Goal: Information Seeking & Learning: Learn about a topic

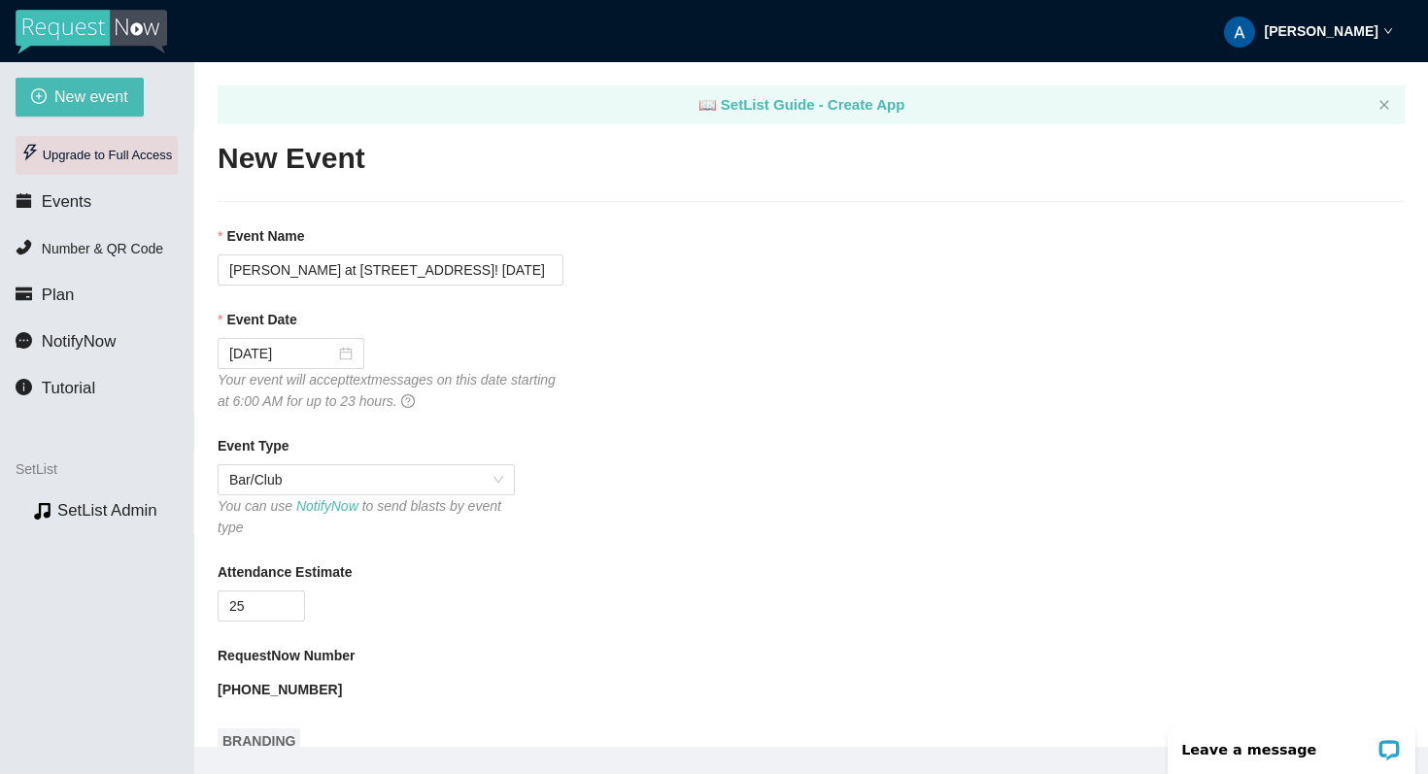
click at [149, 159] on div "Upgrade to Full Access" at bounding box center [97, 155] width 162 height 39
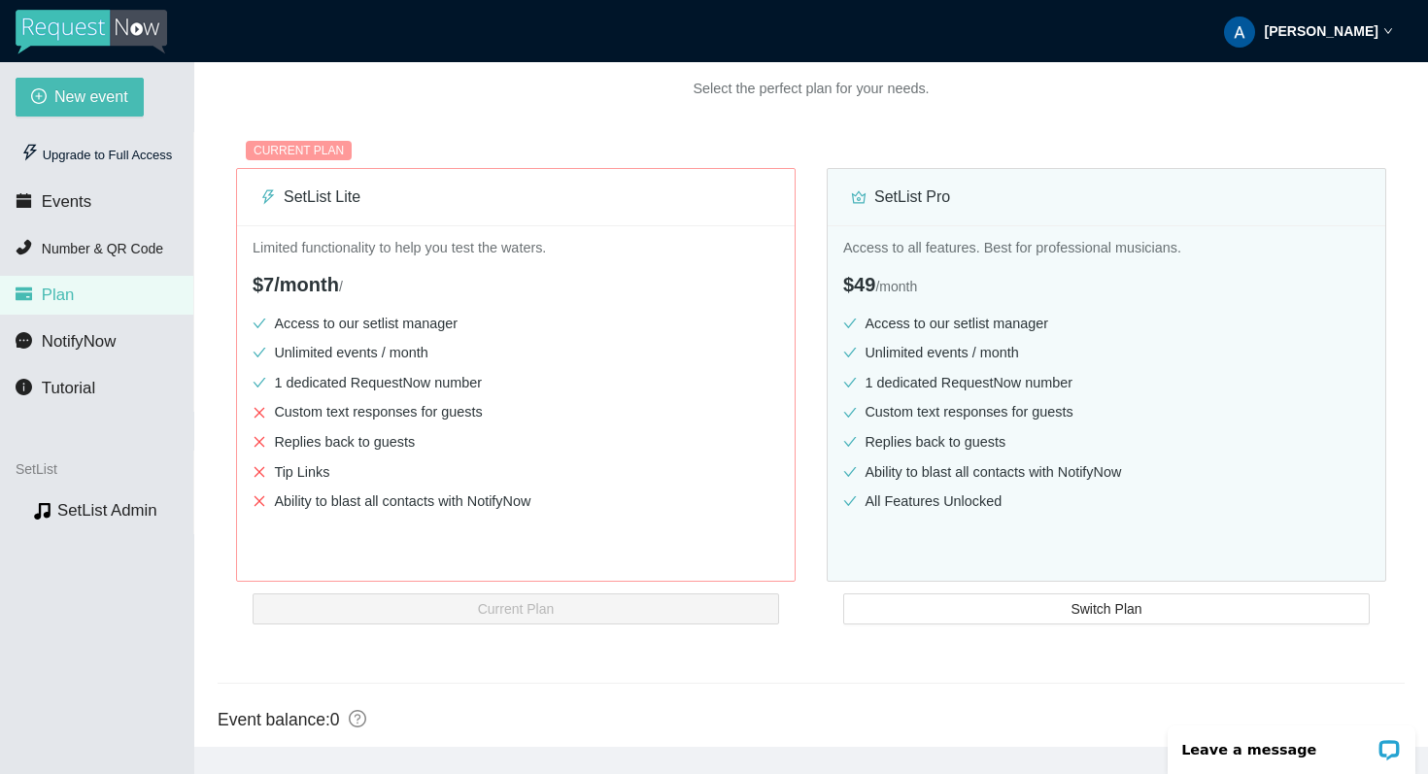
scroll to position [231, 0]
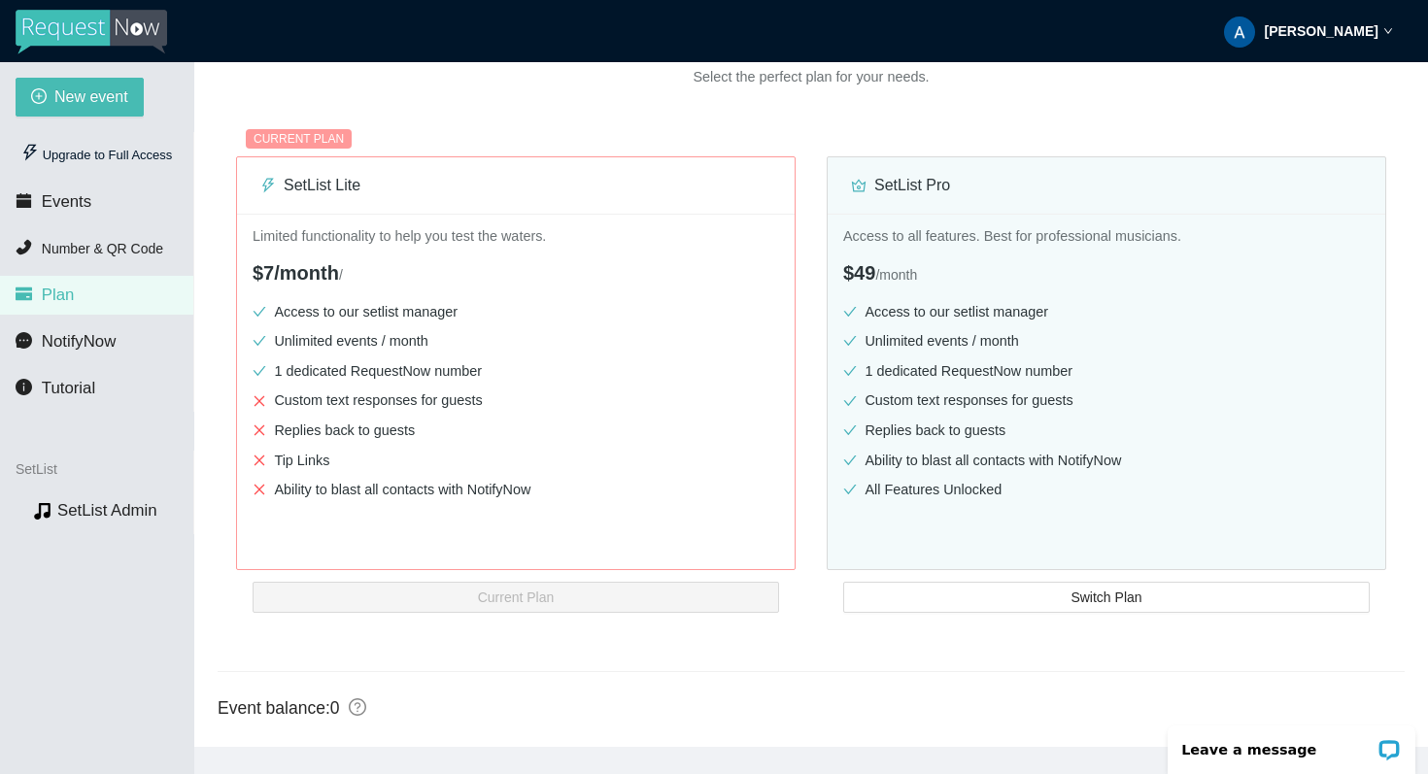
click at [815, 225] on div "CURRENT PLAN SetList Lite Limited functionality to help you test the waters. $7…" at bounding box center [811, 349] width 1166 height 459
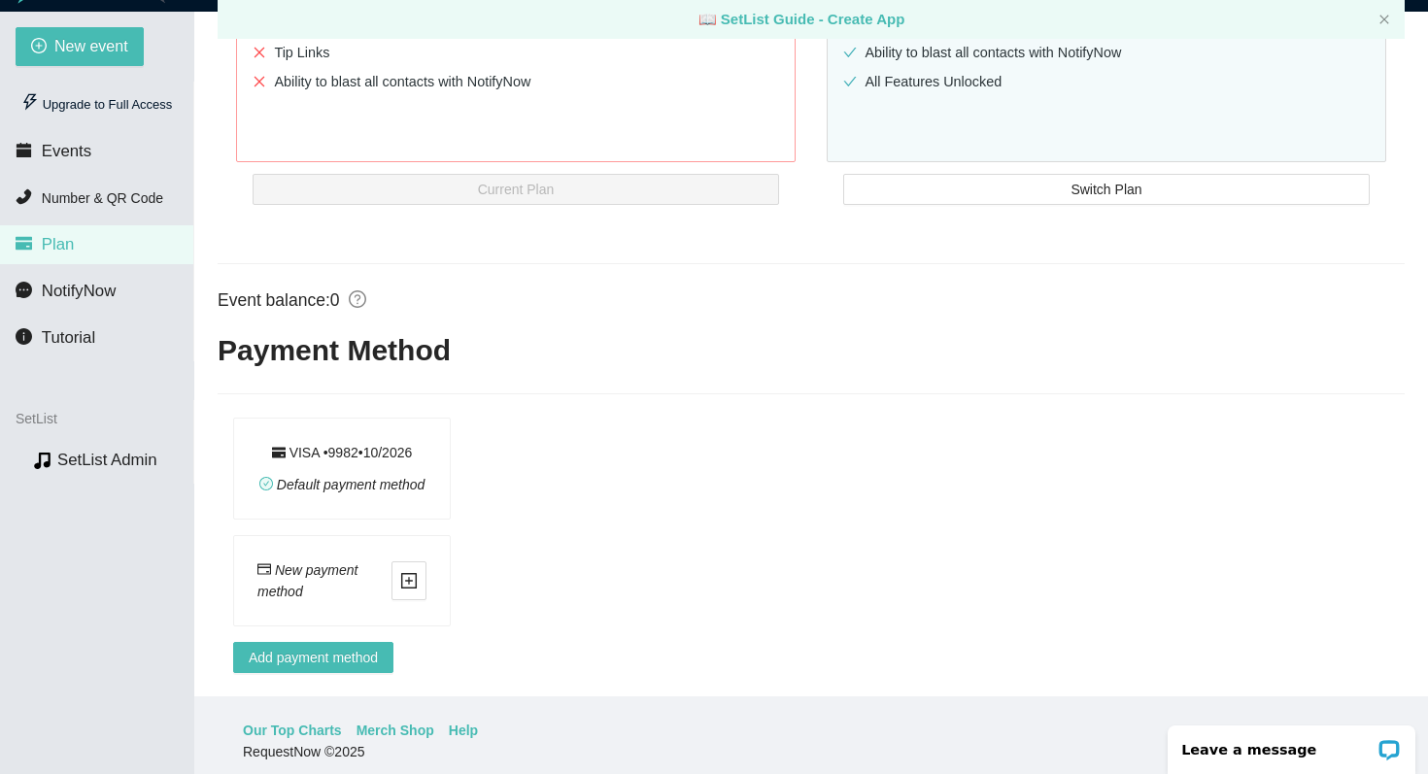
scroll to position [0, 0]
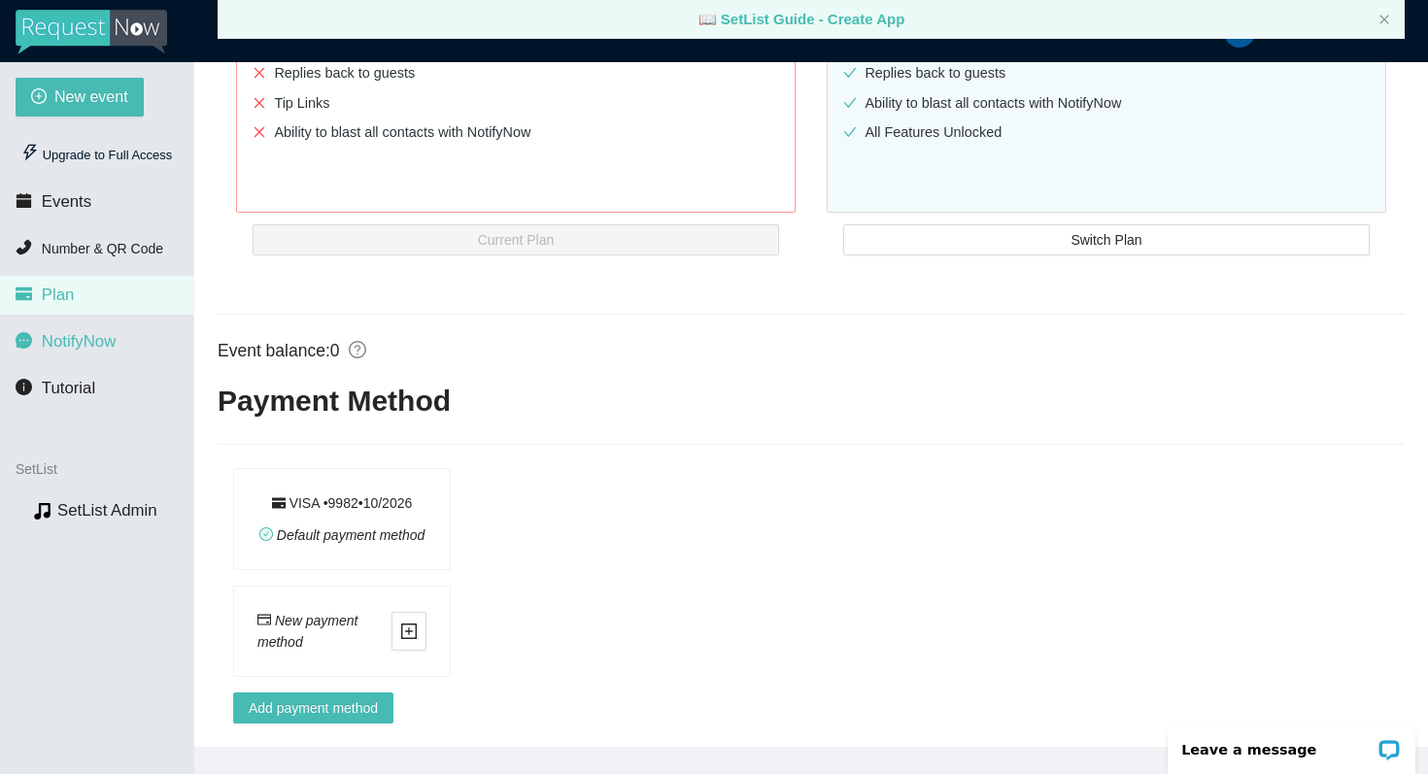
click at [149, 345] on li "NotifyNow" at bounding box center [96, 342] width 193 height 39
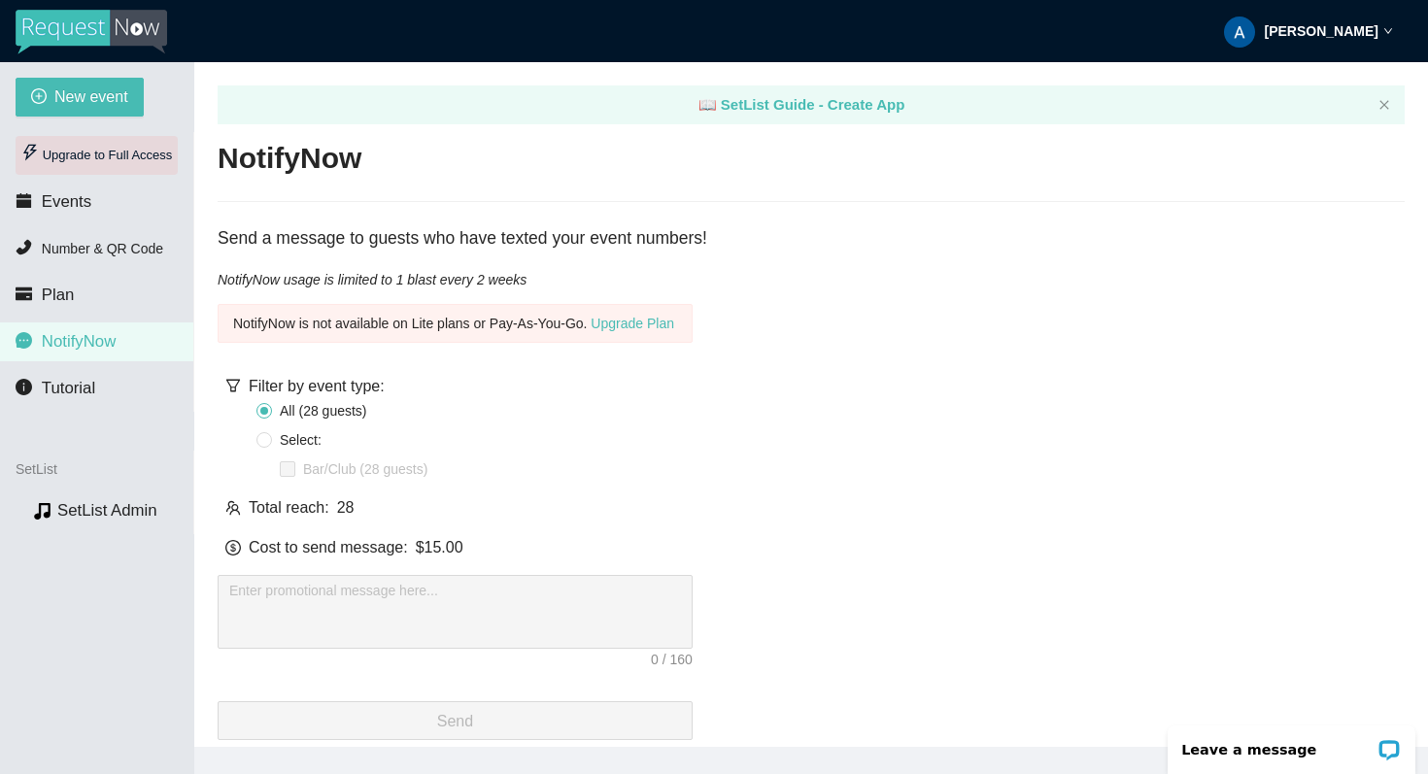
click at [102, 143] on div "Upgrade to Full Access" at bounding box center [97, 155] width 162 height 39
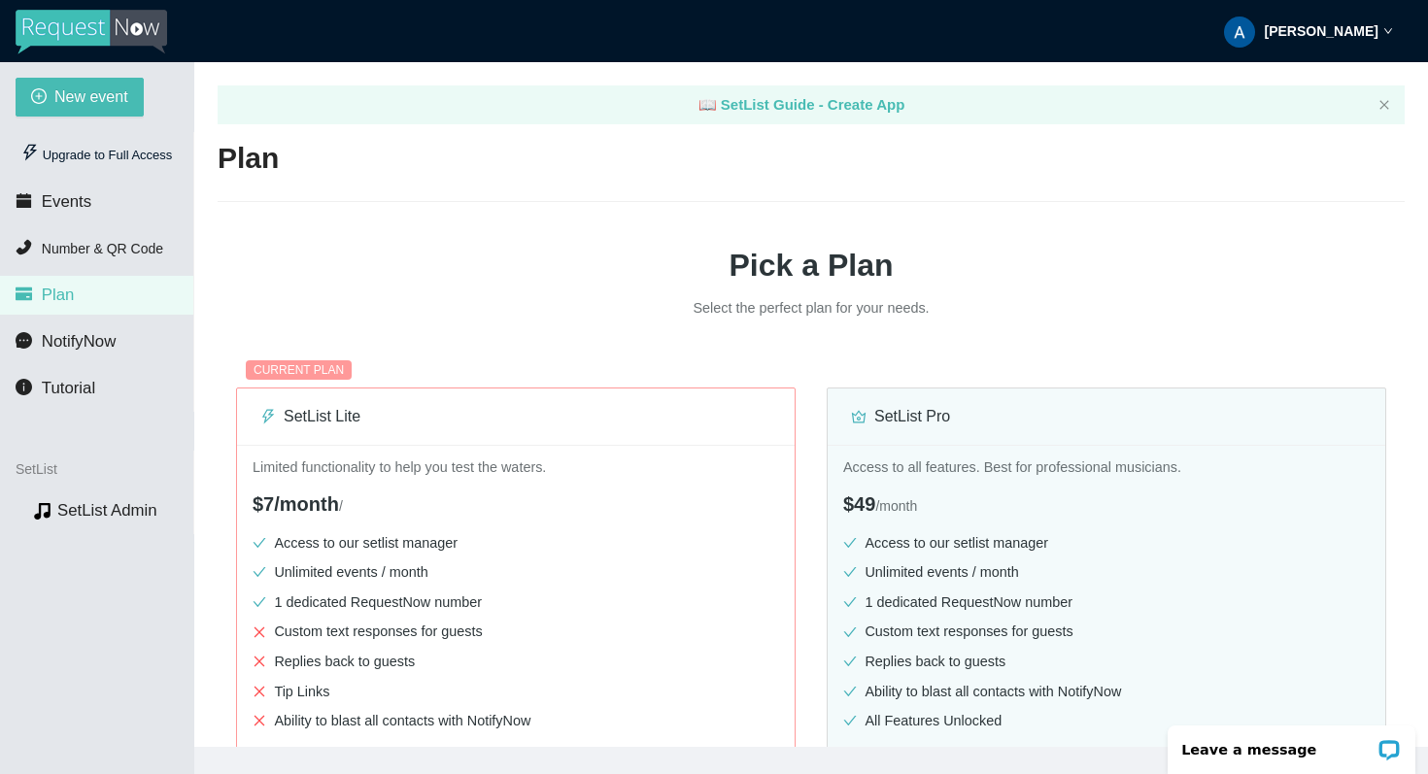
click at [567, 312] on p "Select the perfect plan for your needs." at bounding box center [811, 308] width 583 height 22
click at [1041, 249] on h1 "Pick a Plan" at bounding box center [811, 265] width 1187 height 49
click at [550, 256] on h1 "Pick a Plan" at bounding box center [811, 265] width 1187 height 49
click at [784, 110] on link "📖 SetList Guide - Create App" at bounding box center [802, 104] width 207 height 17
click at [148, 241] on span "Number & QR Code" at bounding box center [102, 249] width 121 height 16
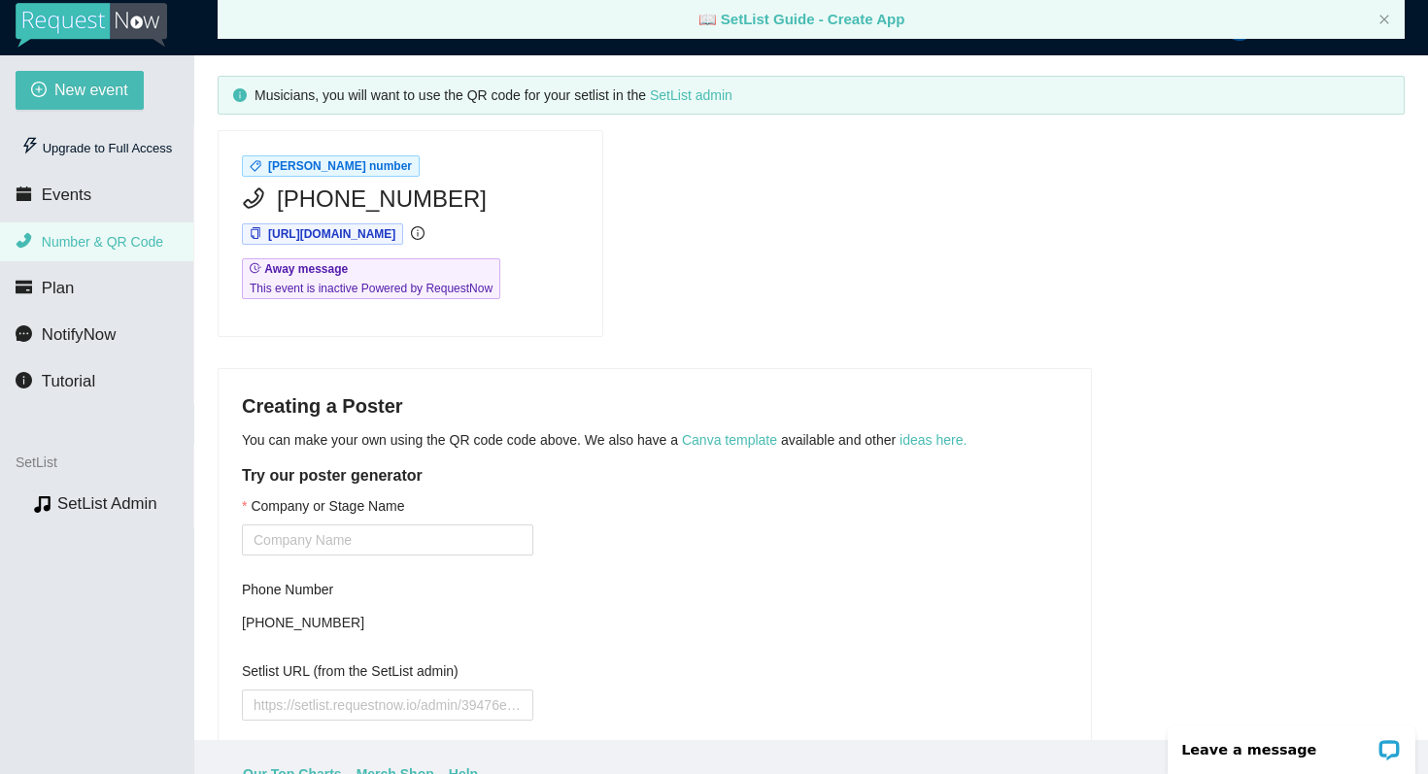
scroll to position [217, 0]
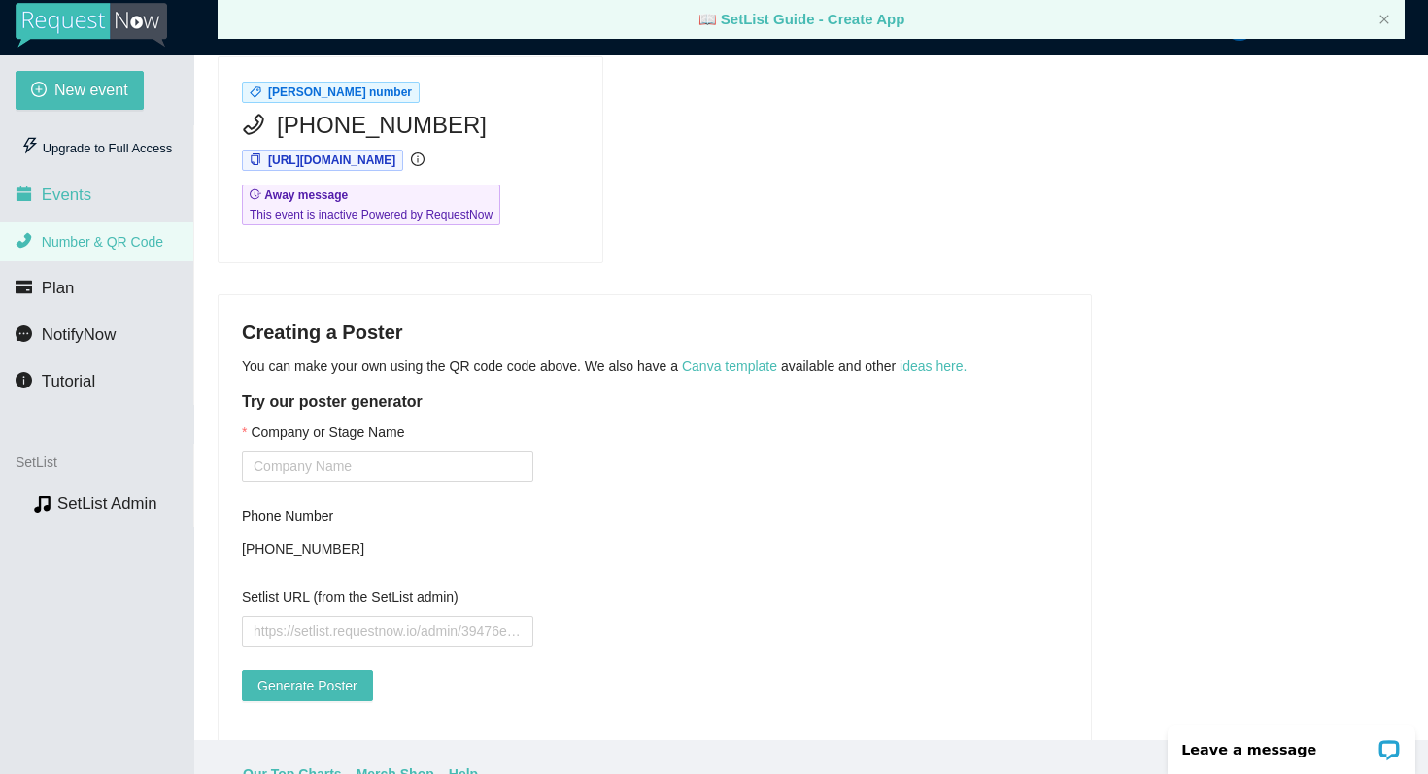
click at [116, 188] on li "Events" at bounding box center [96, 195] width 193 height 39
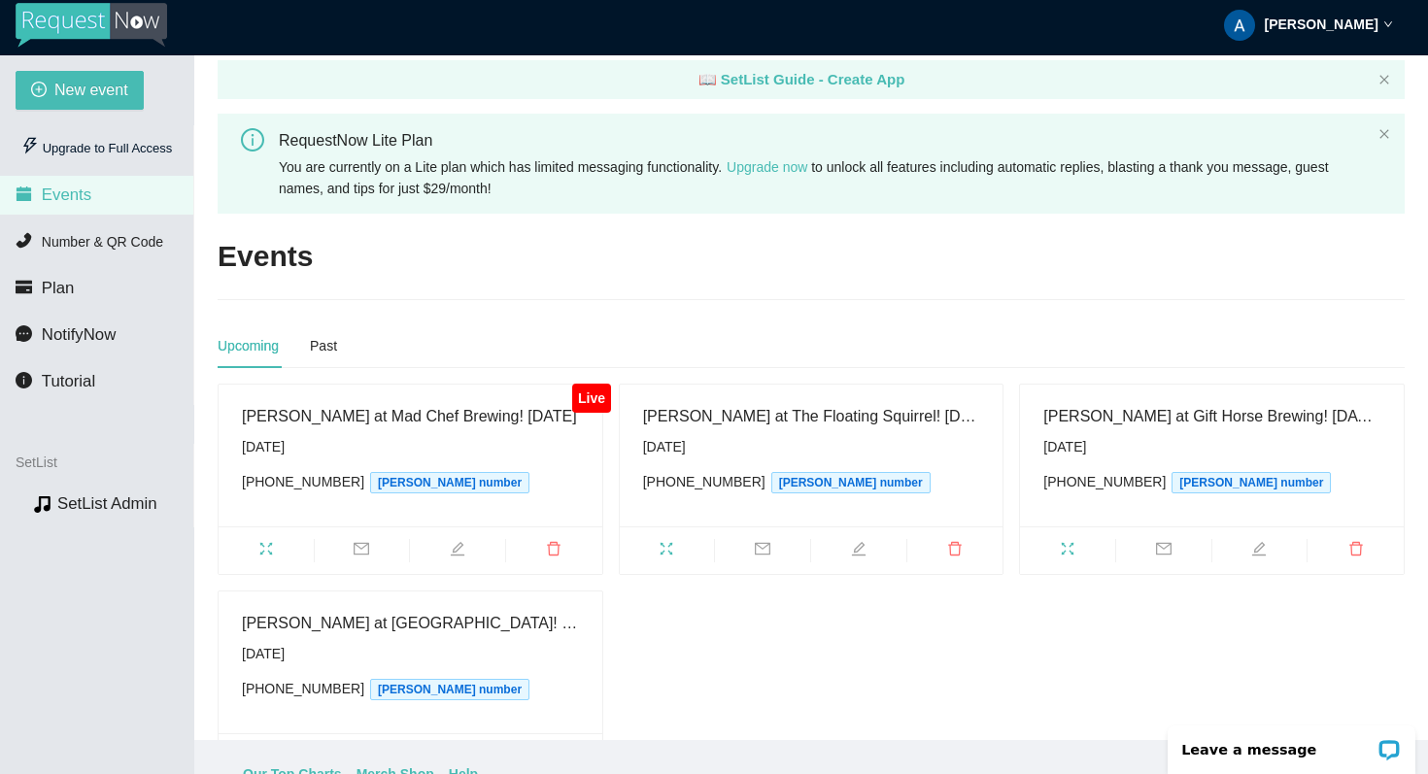
scroll to position [96, 0]
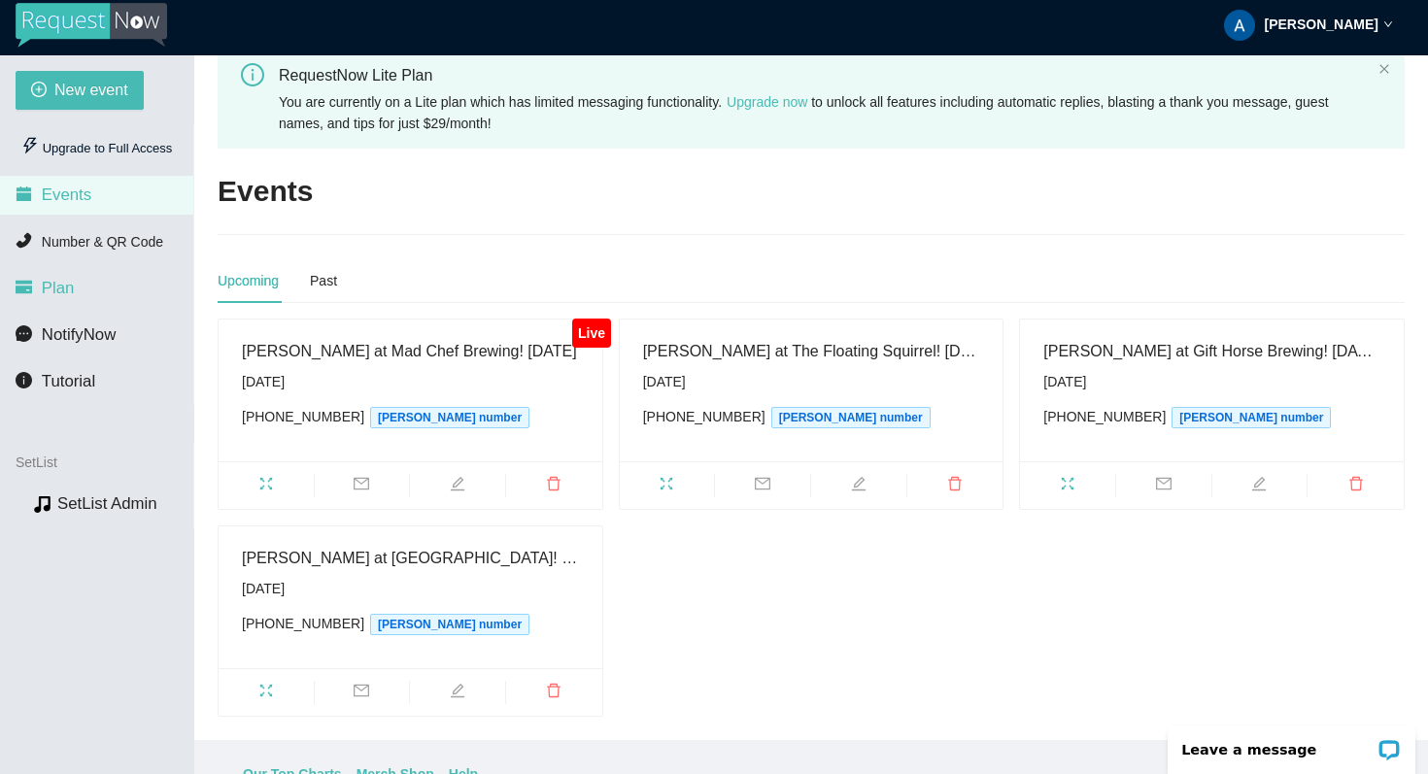
click at [60, 281] on span "Plan" at bounding box center [58, 288] width 33 height 18
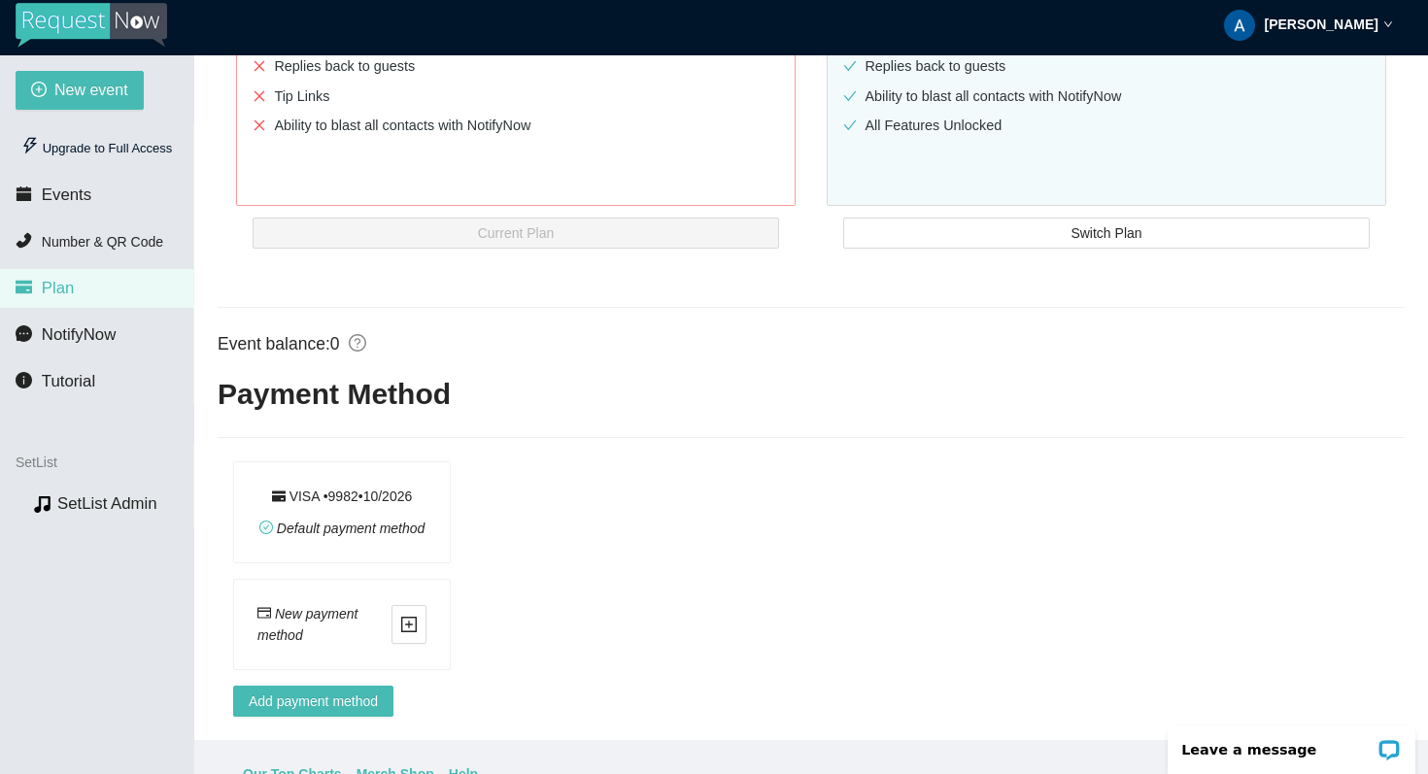
scroll to position [625, 0]
click at [138, 338] on li "NotifyNow" at bounding box center [96, 335] width 193 height 39
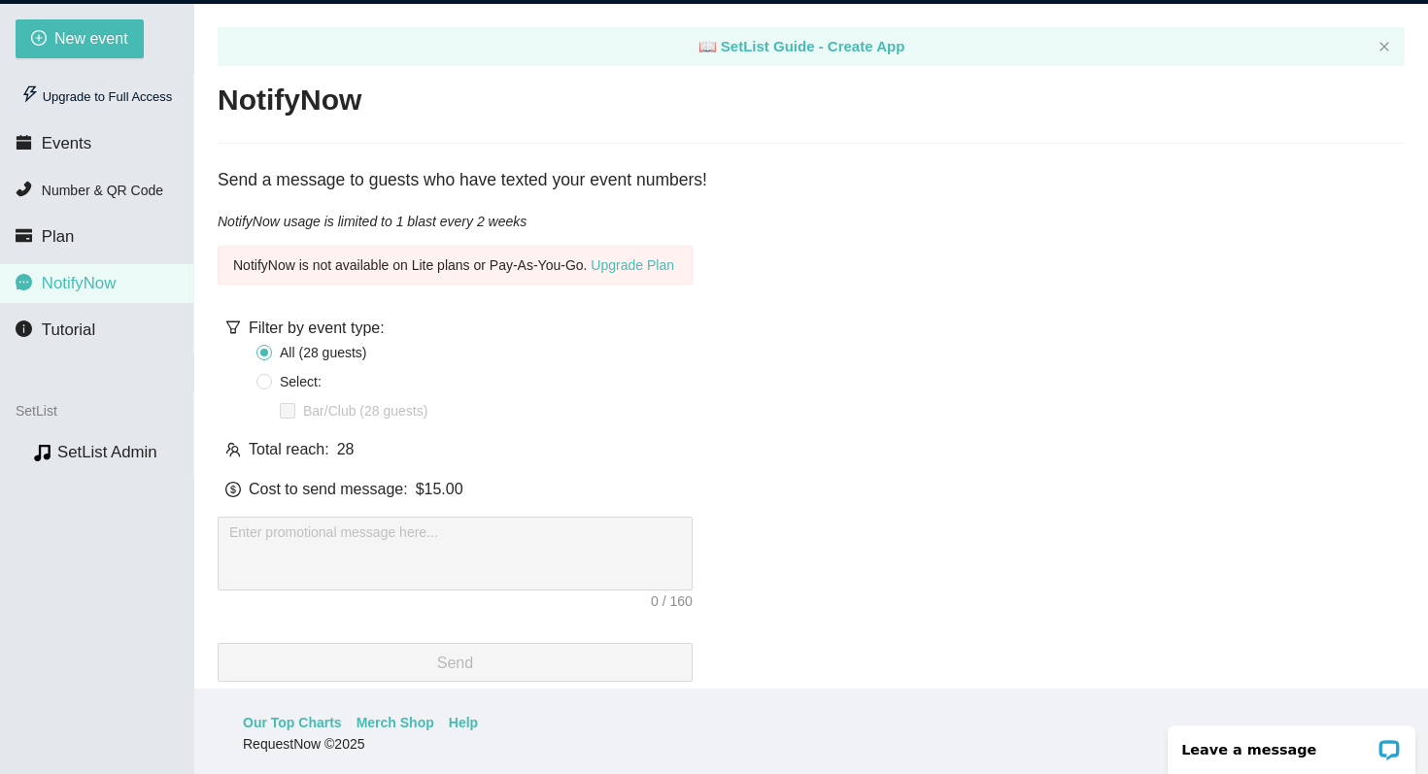
scroll to position [62, 0]
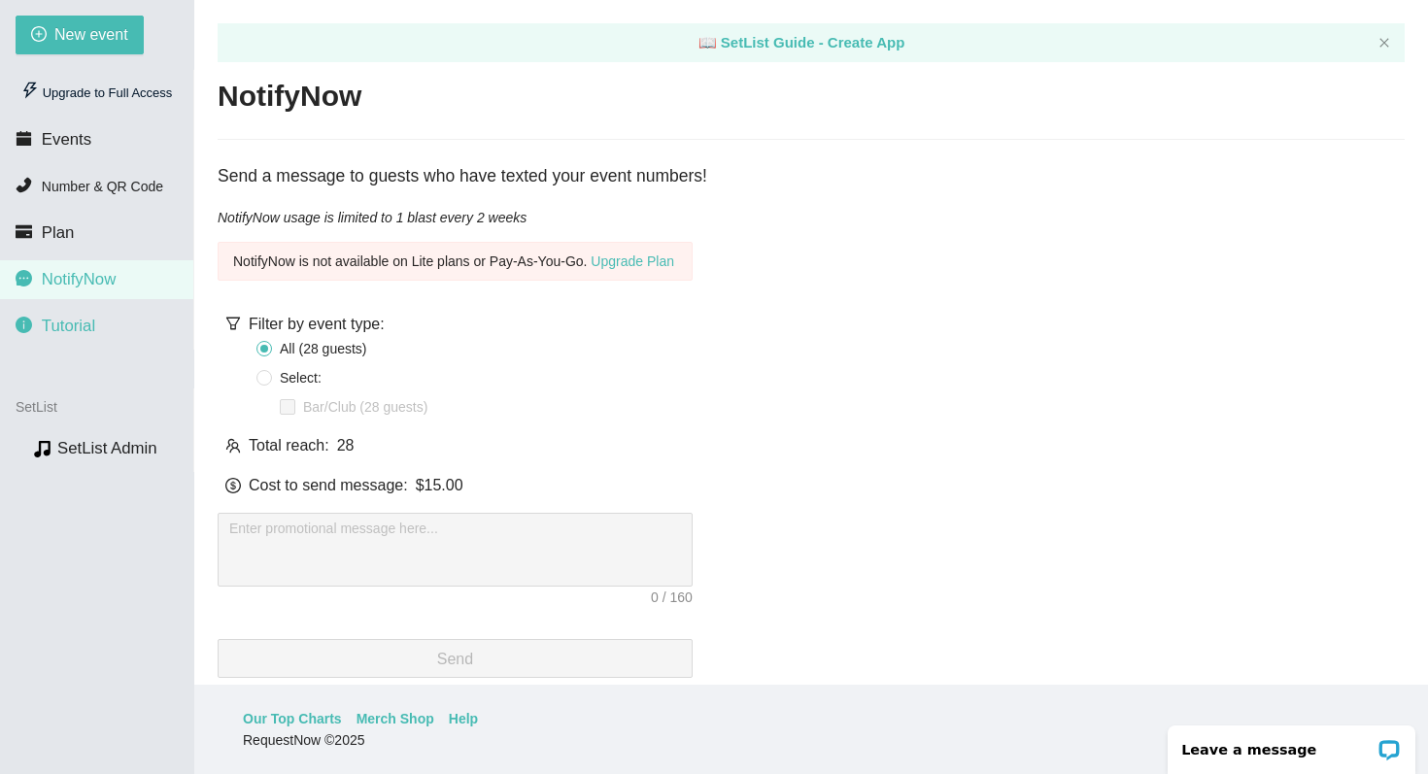
click at [97, 317] on li "Tutorial" at bounding box center [96, 326] width 193 height 39
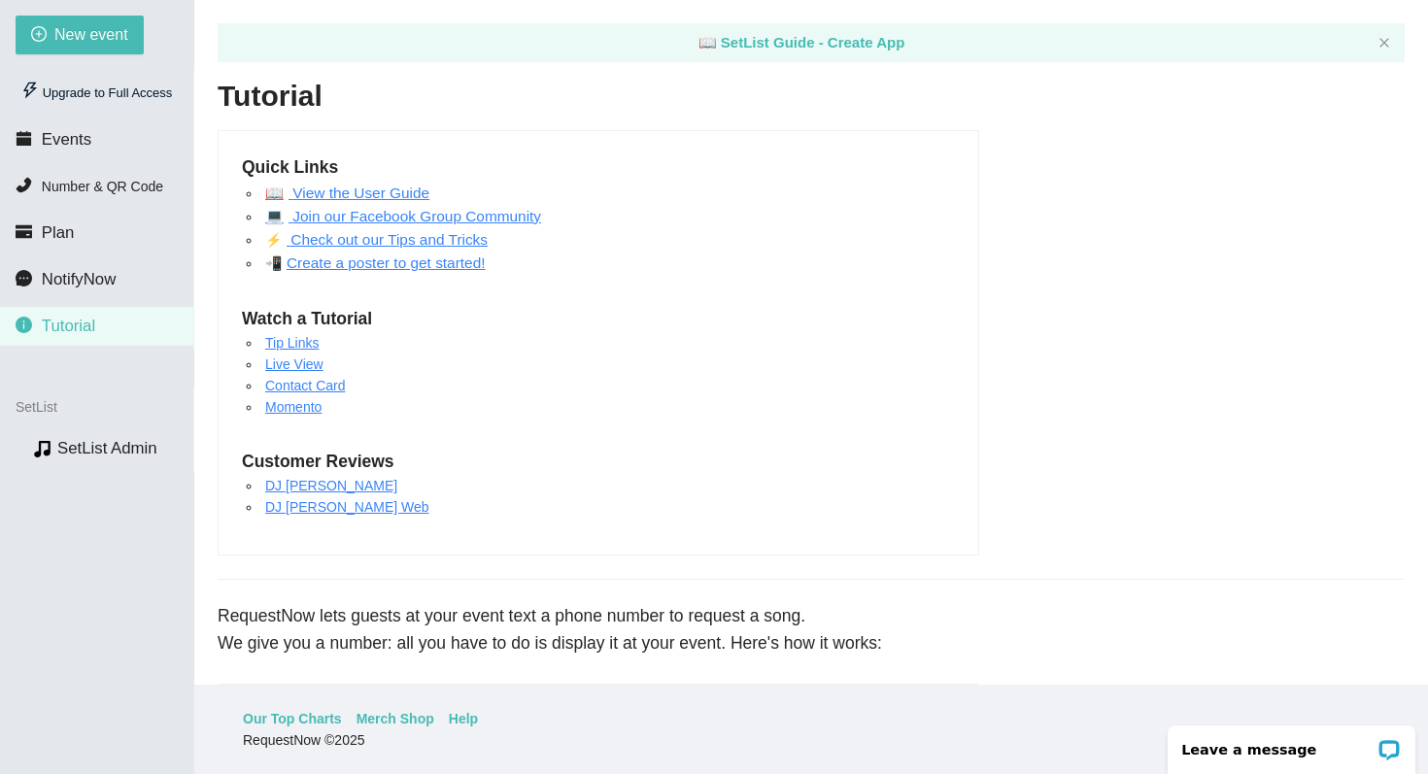
click at [514, 220] on link "💻 Join our Facebook Group Community" at bounding box center [403, 216] width 276 height 17
click at [429, 248] on link "Check out our Tips and Tricks" at bounding box center [387, 239] width 201 height 17
click at [312, 346] on link "Tip Links" at bounding box center [292, 343] width 54 height 16
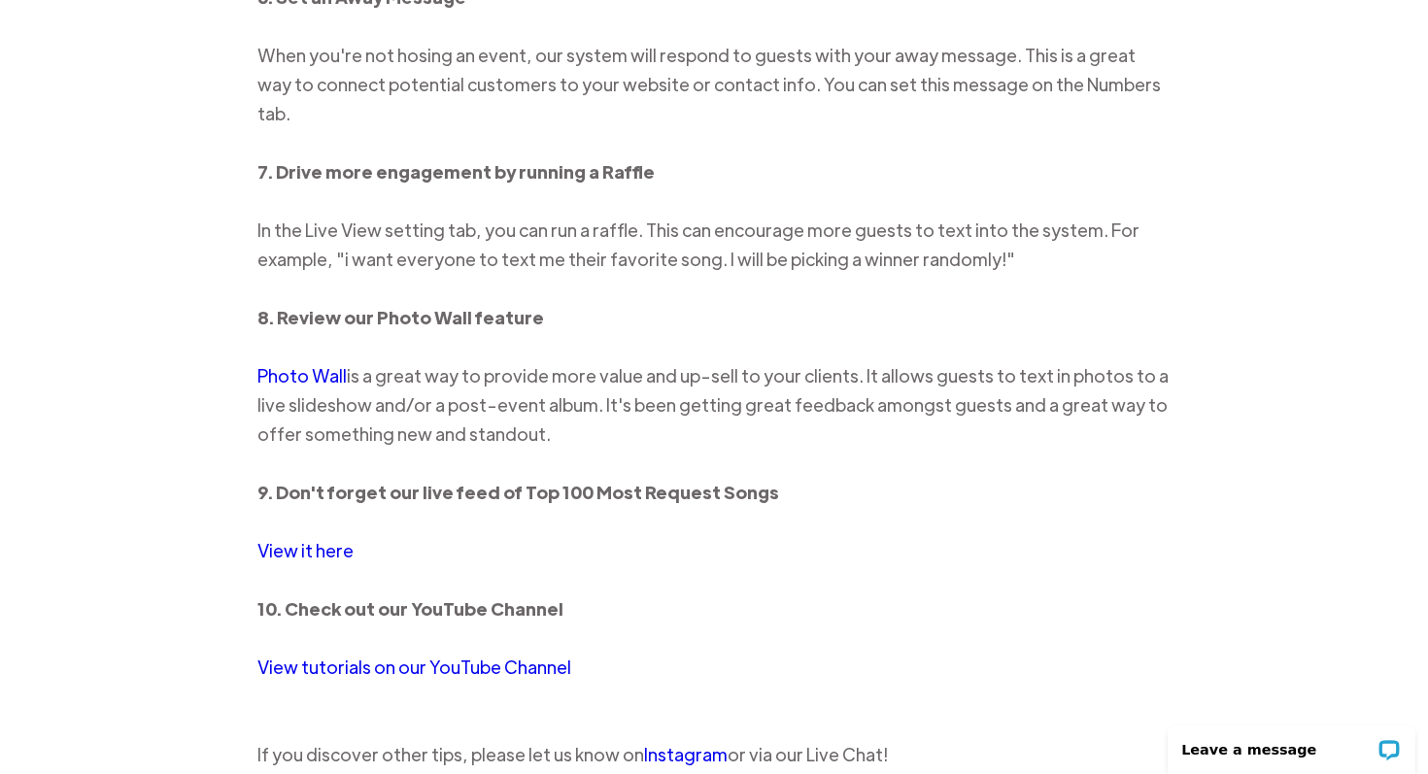
scroll to position [2130, 0]
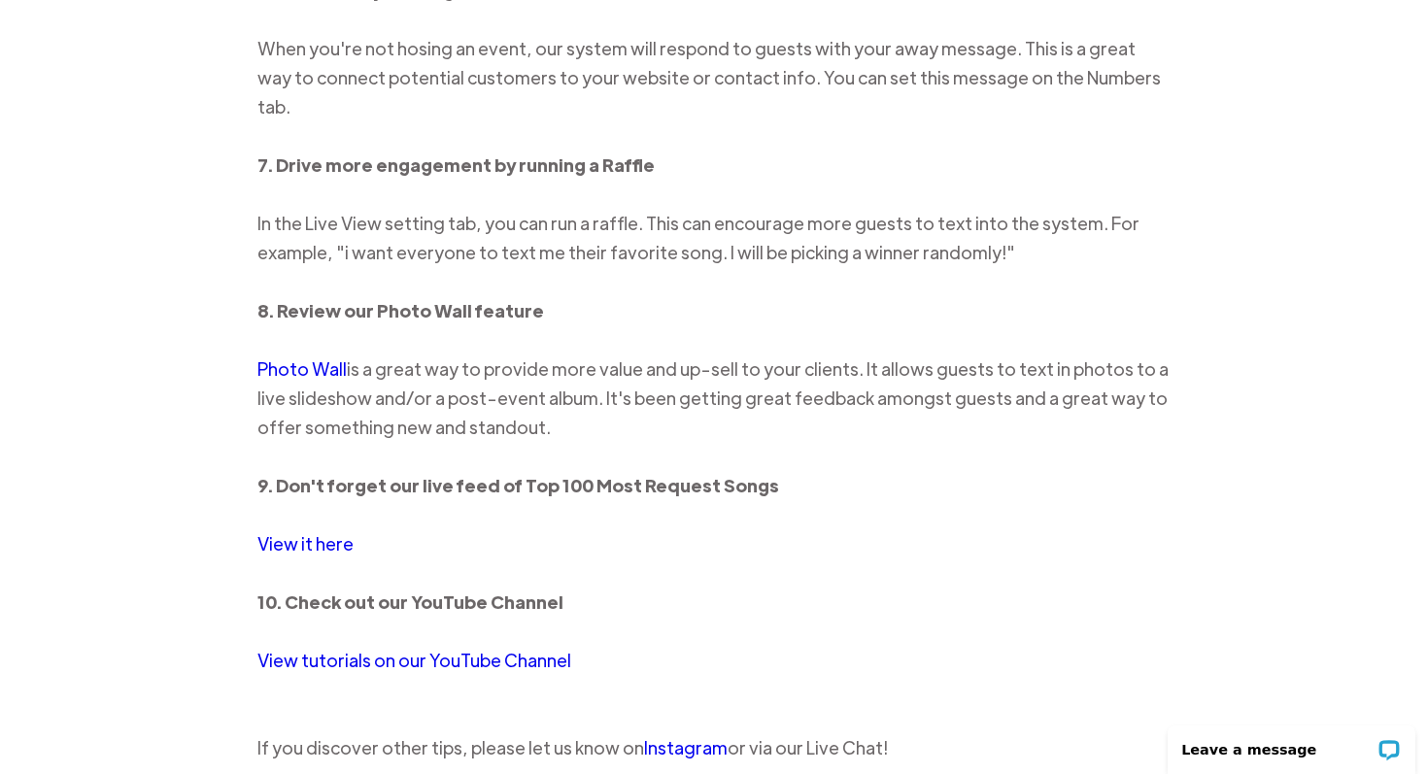
click at [321, 533] on link "View it here" at bounding box center [306, 544] width 96 height 22
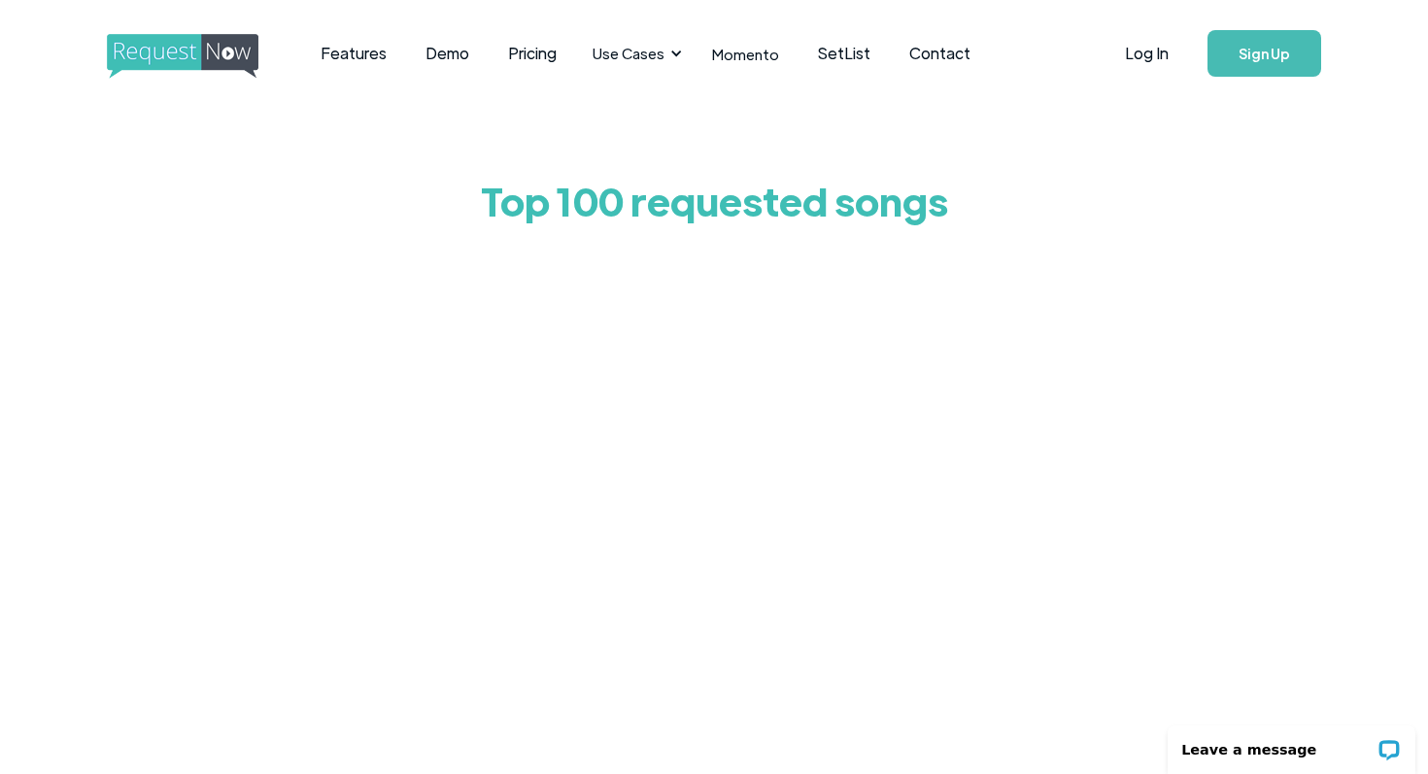
click at [317, 432] on div at bounding box center [714, 627] width 913 height 777
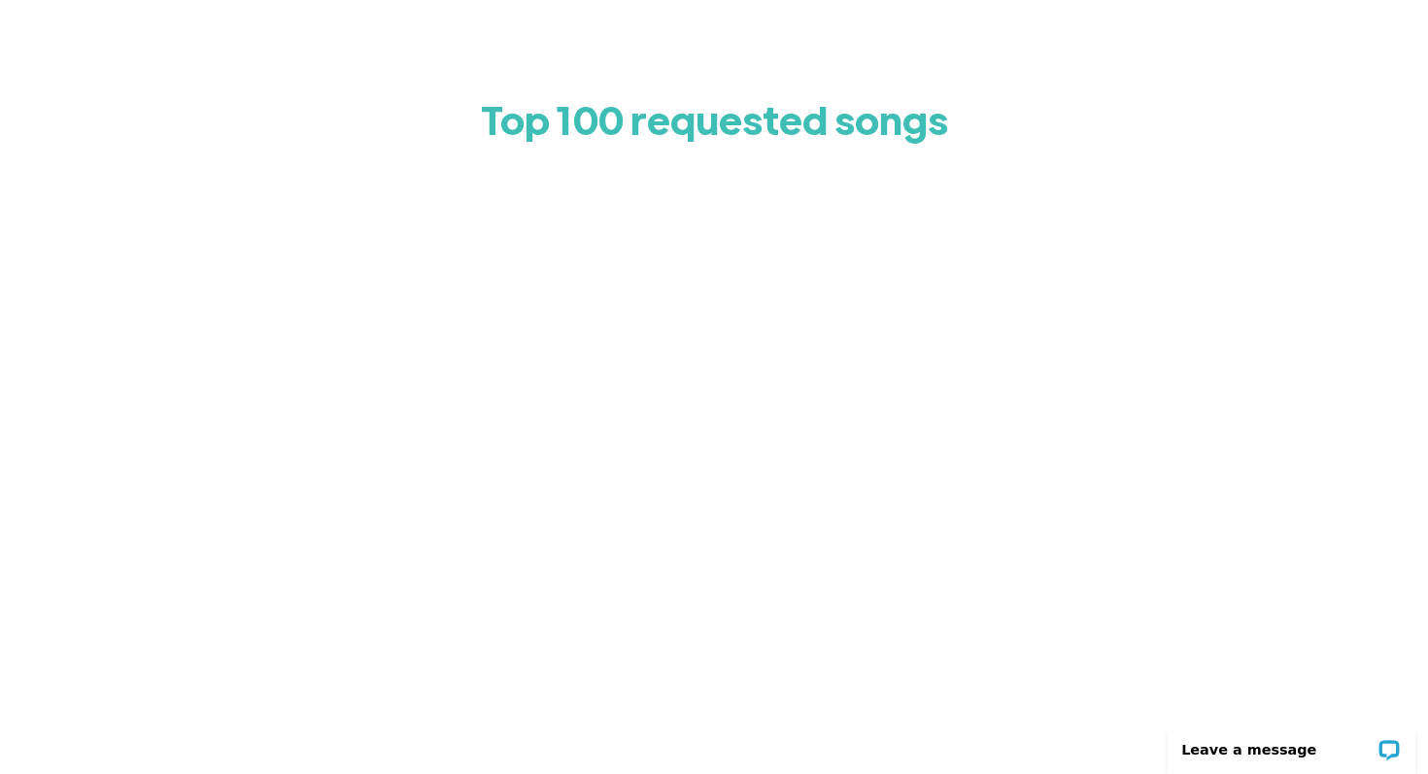
scroll to position [118, 0]
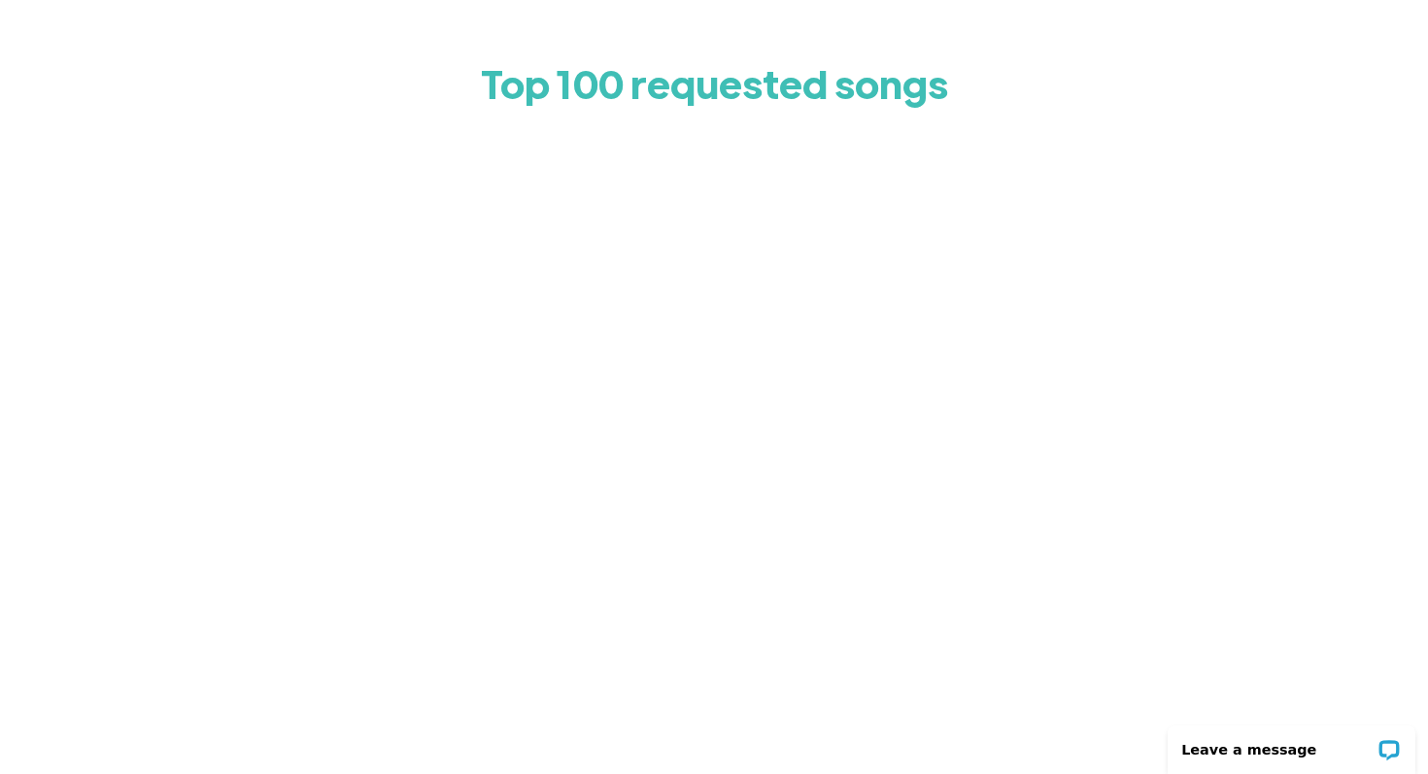
click at [317, 432] on div at bounding box center [714, 509] width 913 height 777
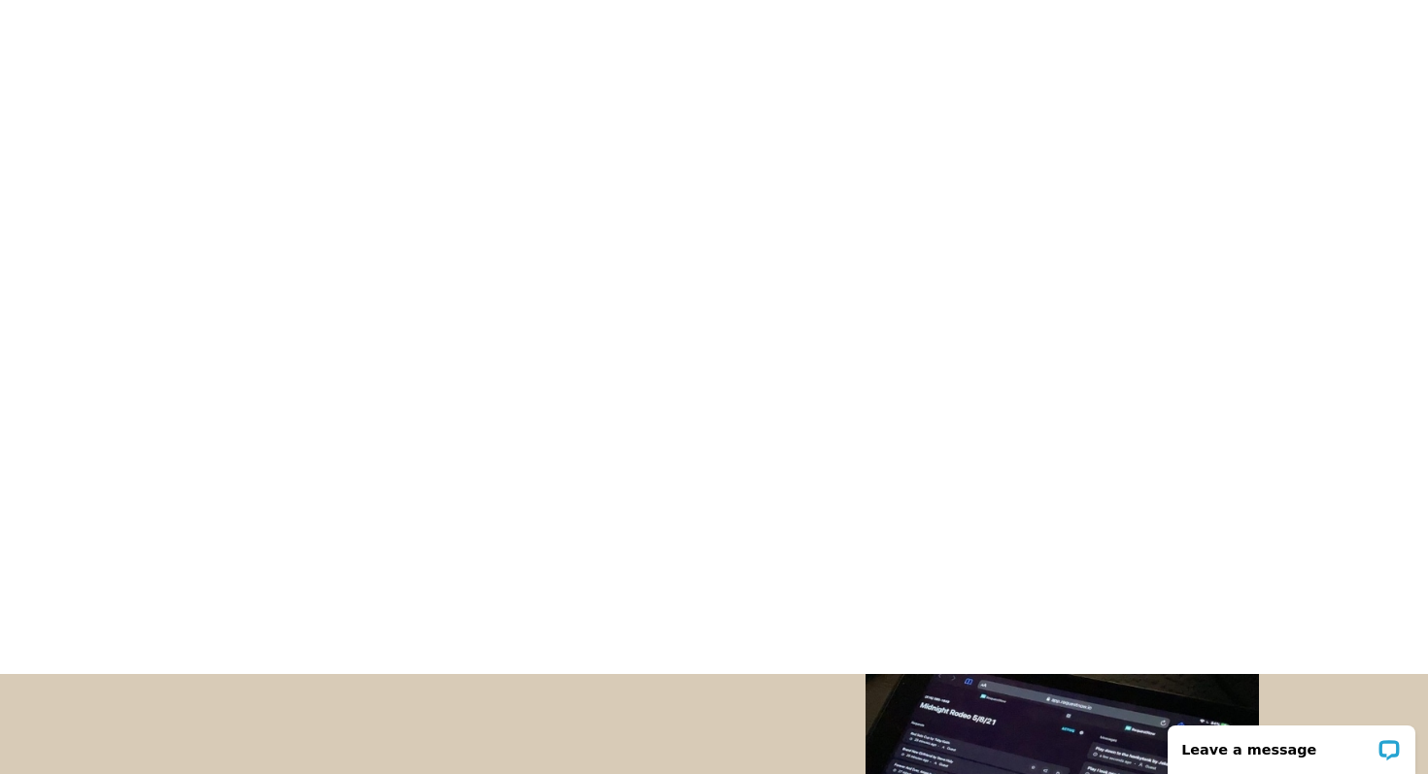
scroll to position [373, 0]
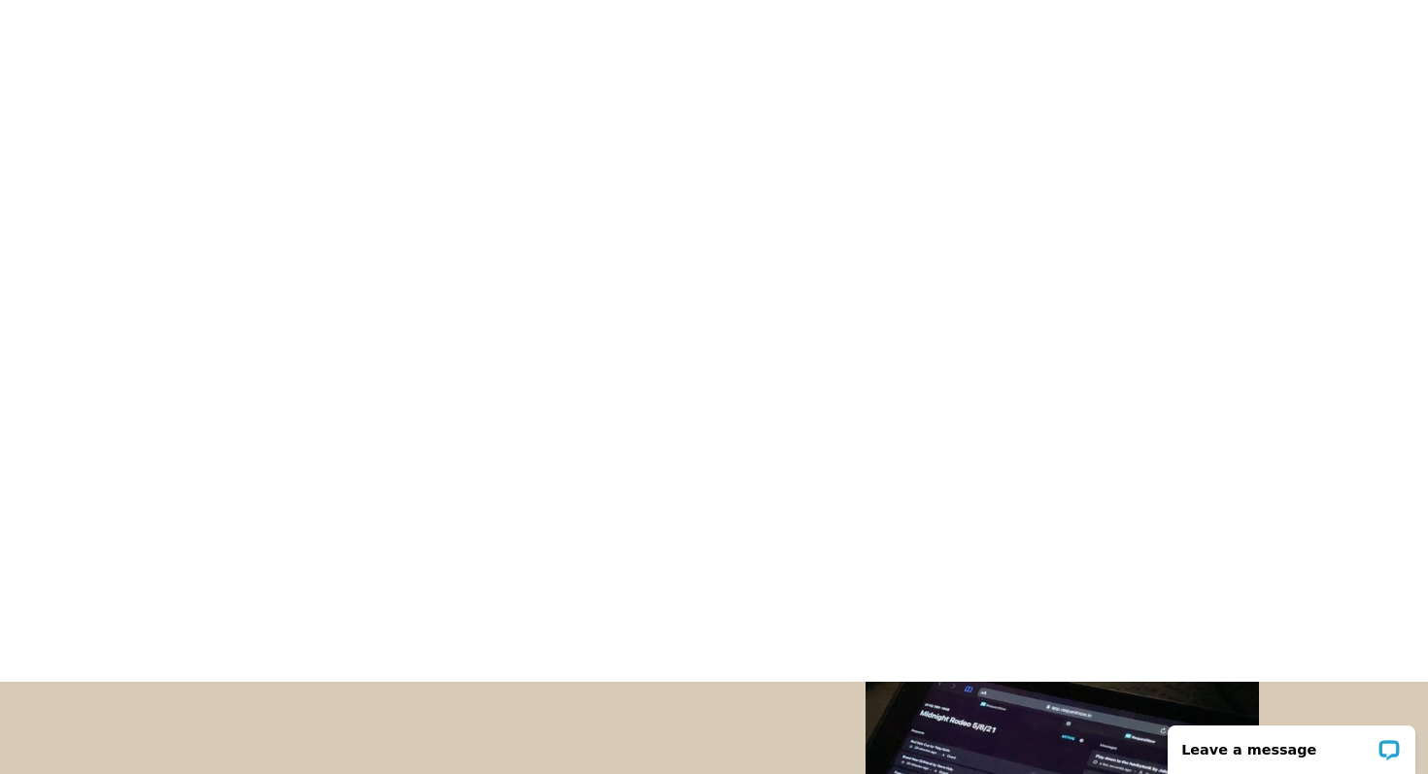
click at [317, 432] on div at bounding box center [714, 254] width 913 height 777
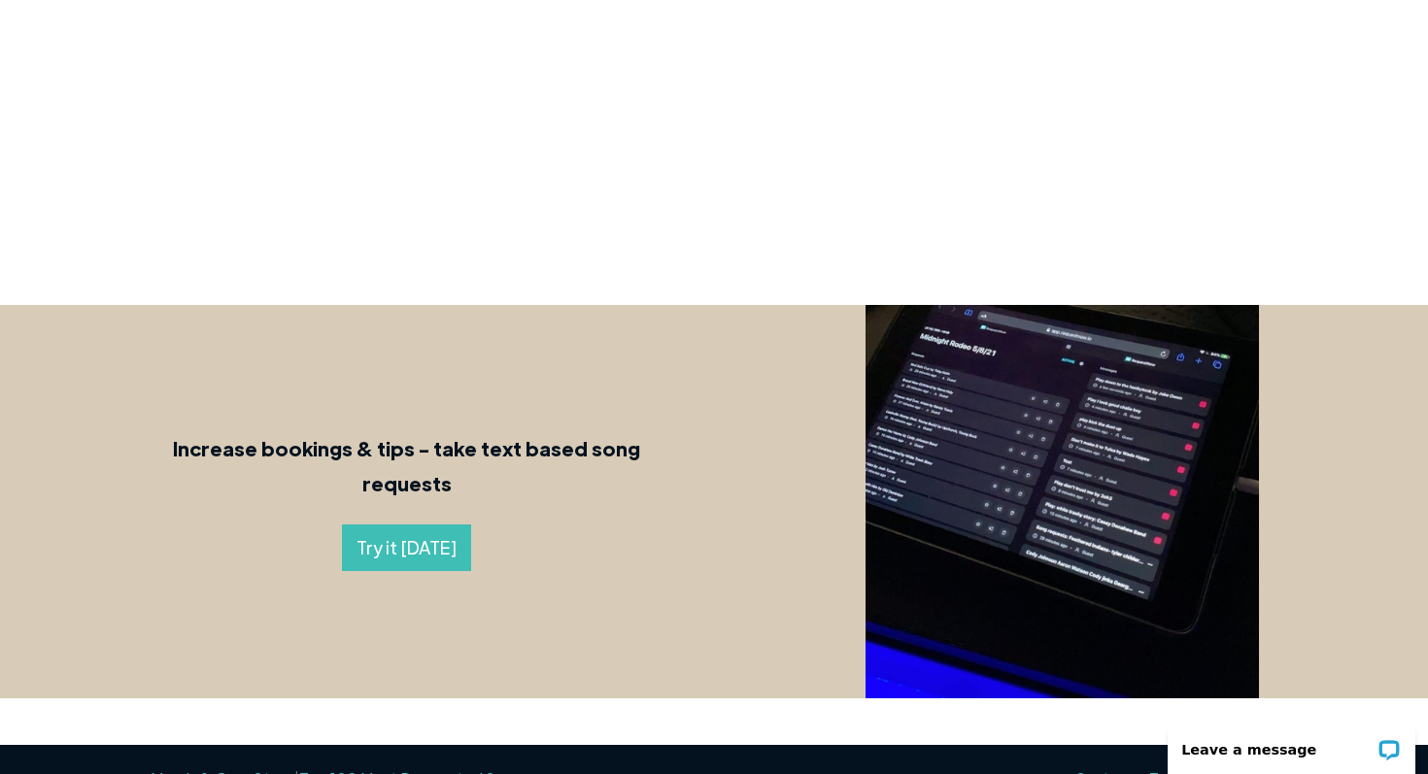
scroll to position [0, 0]
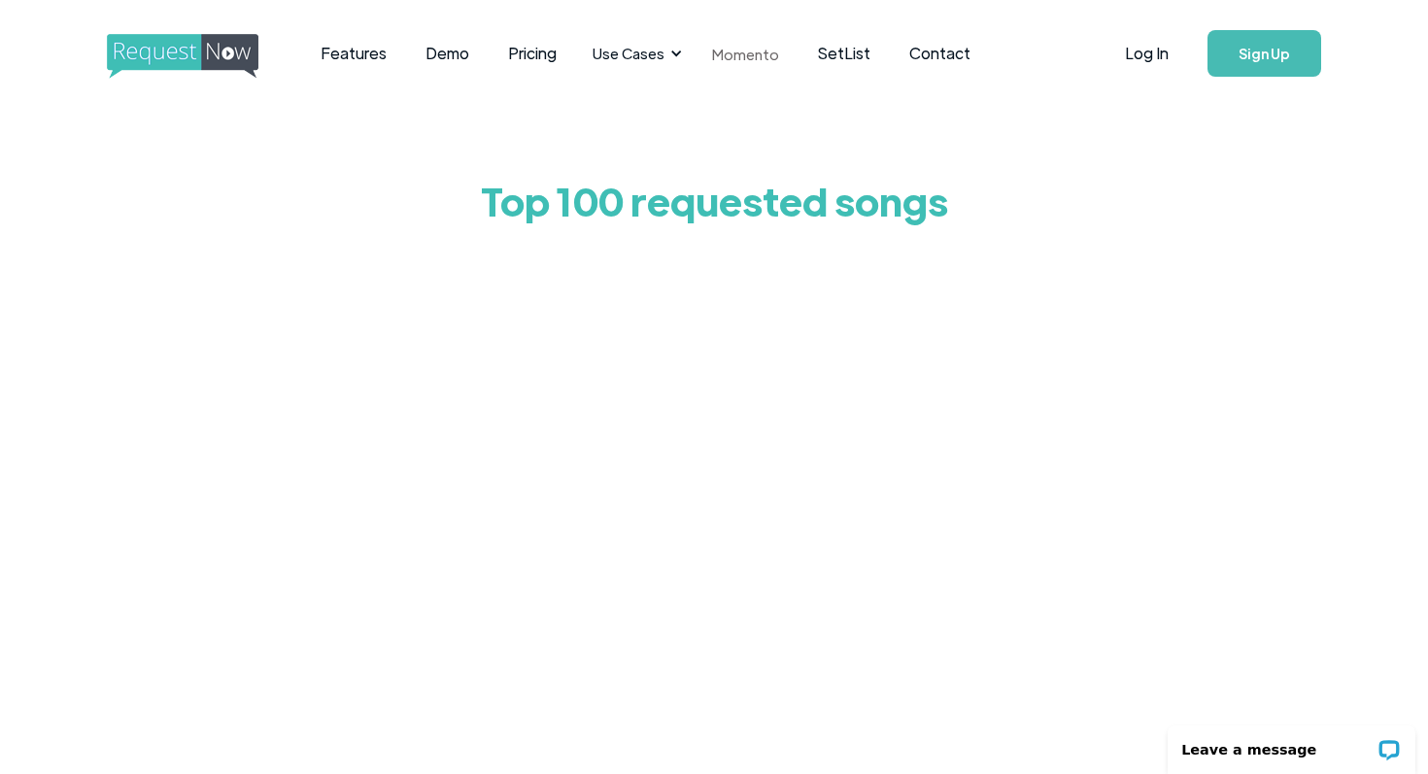
click at [751, 49] on link "Momento" at bounding box center [746, 53] width 106 height 57
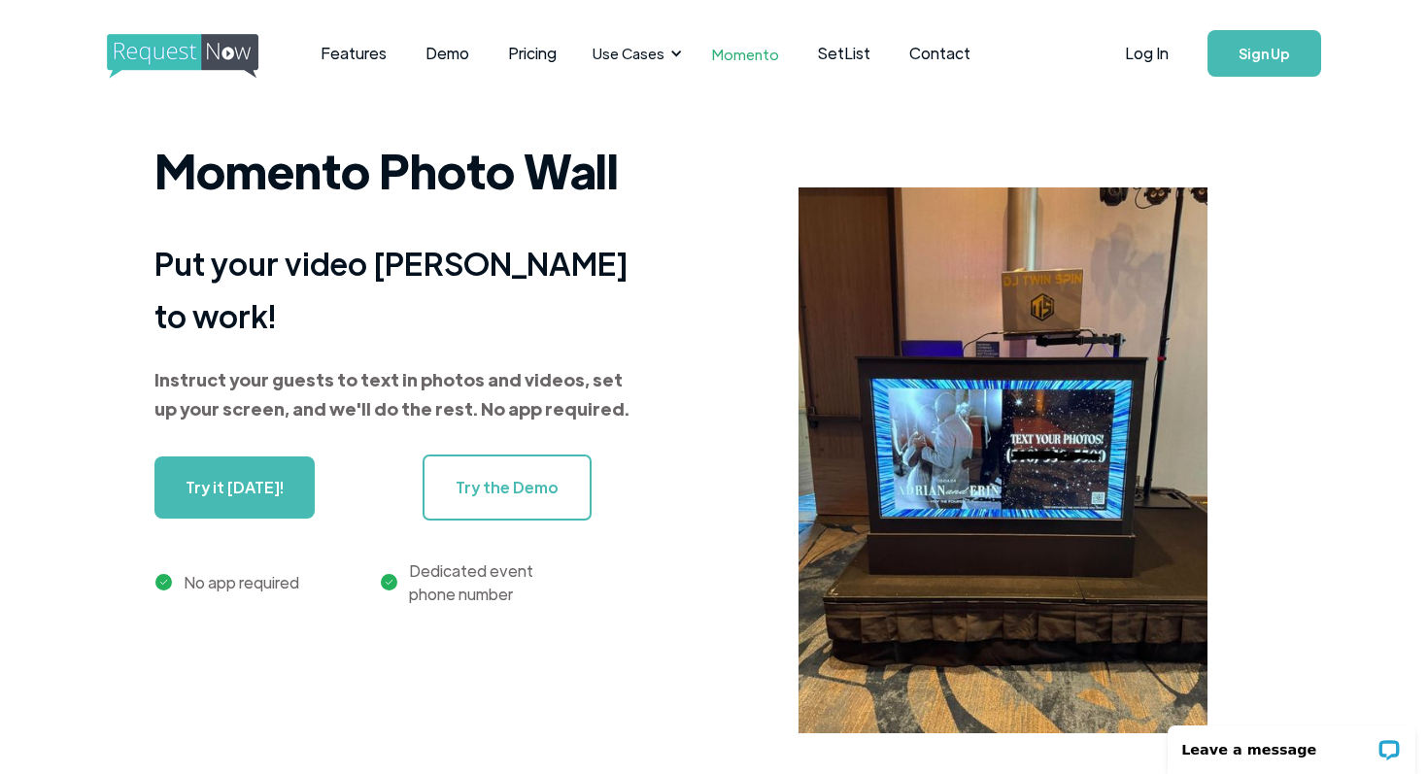
click at [217, 334] on div "Momento Photo Wall Put your video DJ booth to work! Instruct your guests to tex…" at bounding box center [398, 368] width 486 height 475
click at [73, 311] on div "Momento Photo Wall Put your video DJ booth to work! Instruct your guests to tex…" at bounding box center [714, 472] width 1428 height 671
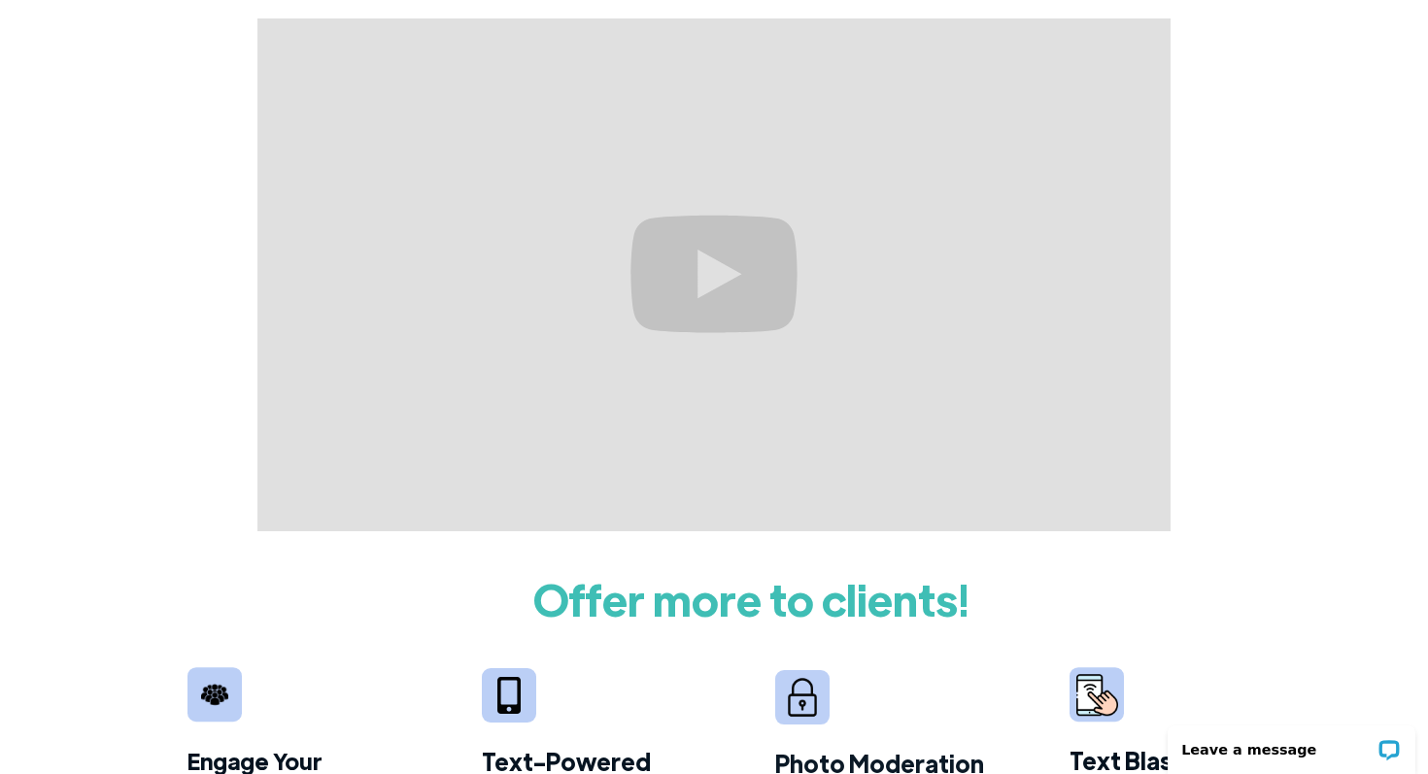
scroll to position [1307, 0]
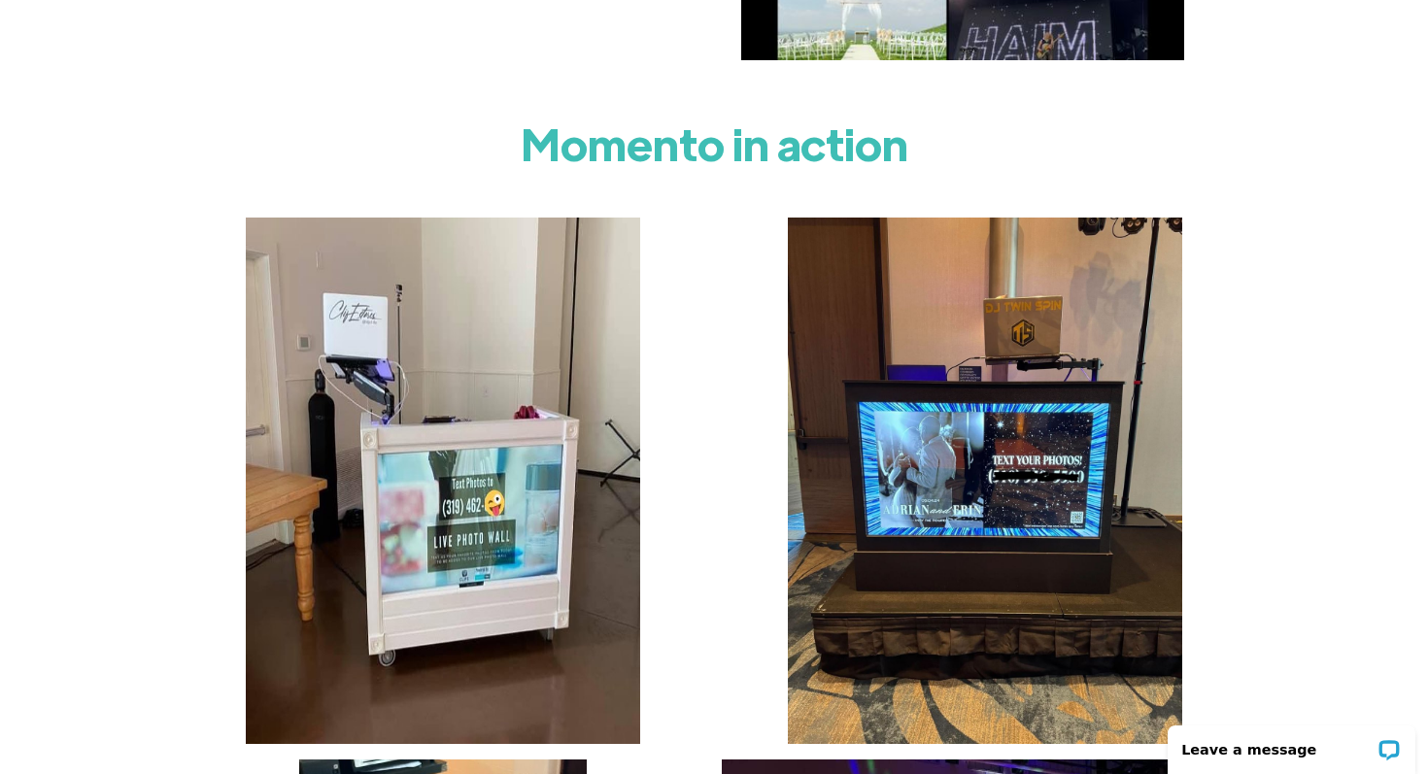
scroll to position [2529, 0]
